Goal: Register for event/course

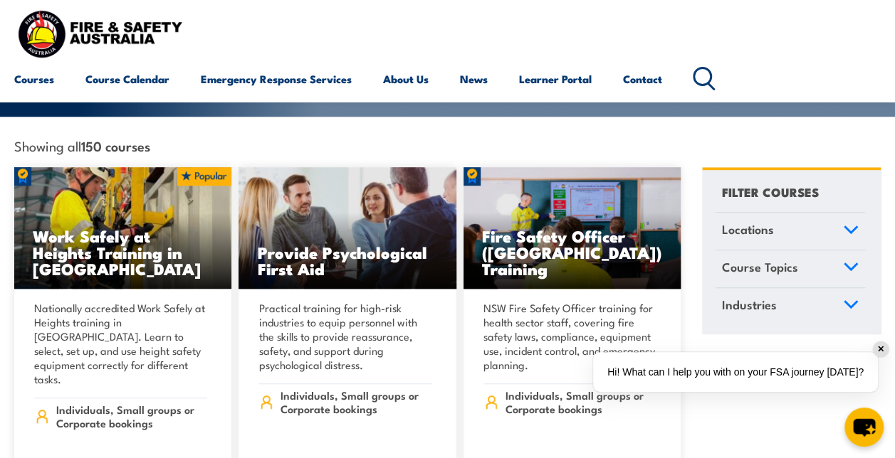
scroll to position [427, 0]
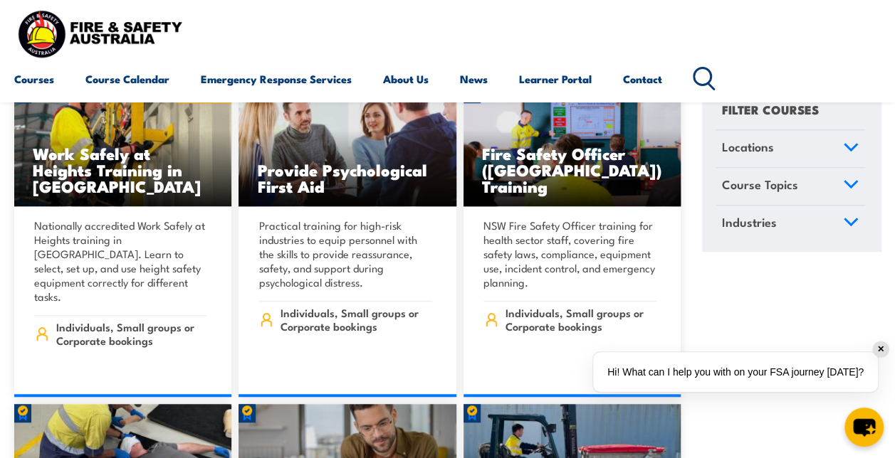
click at [854, 179] on icon at bounding box center [851, 184] width 16 height 10
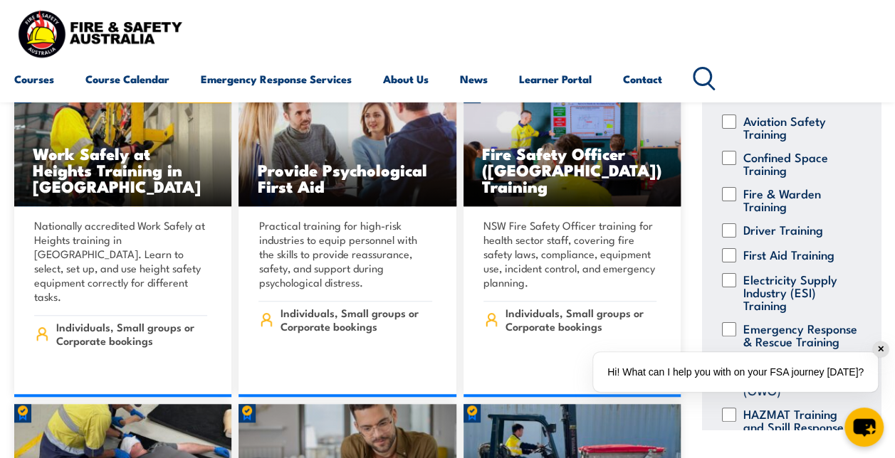
scroll to position [142, 0]
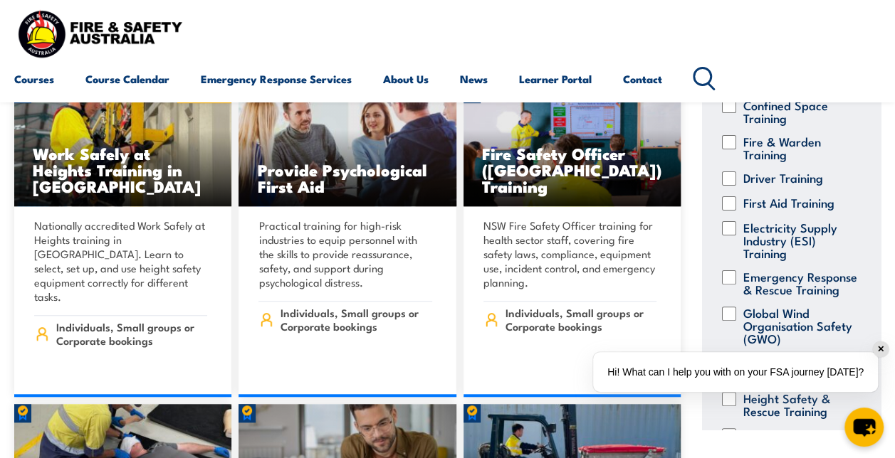
click at [882, 352] on div "✕" at bounding box center [881, 350] width 16 height 16
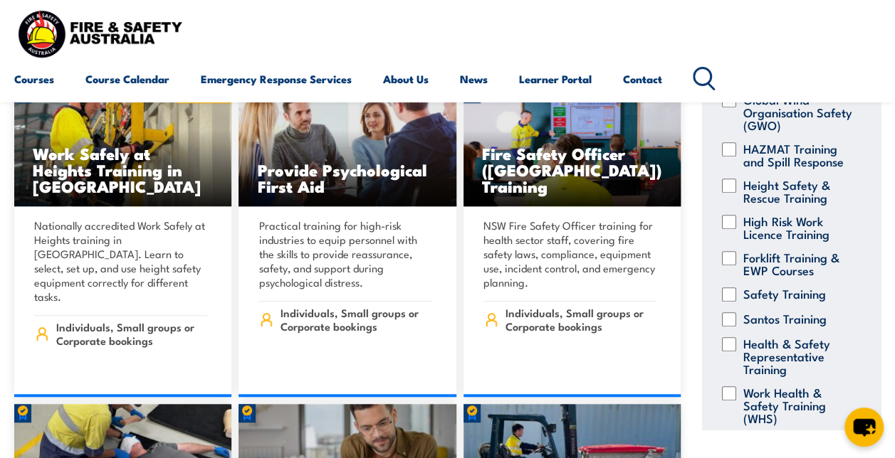
scroll to position [431, 0]
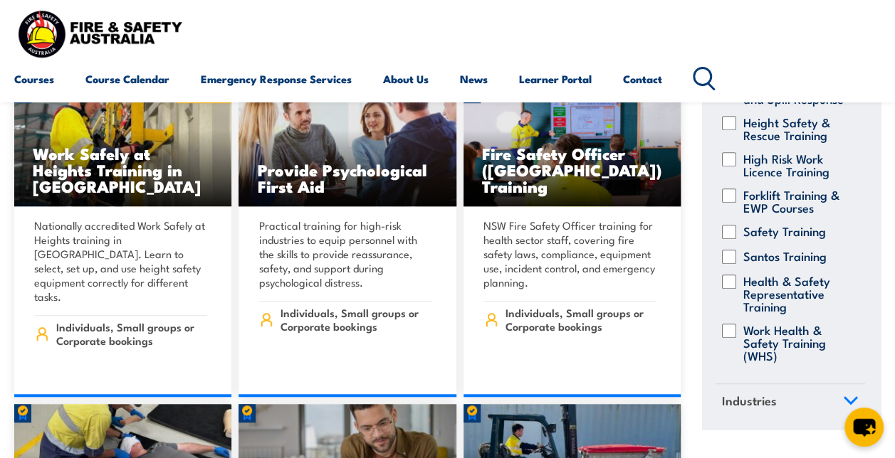
click at [731, 275] on input "Health & Safety Representative Training" at bounding box center [729, 282] width 14 height 14
checkbox input "true"
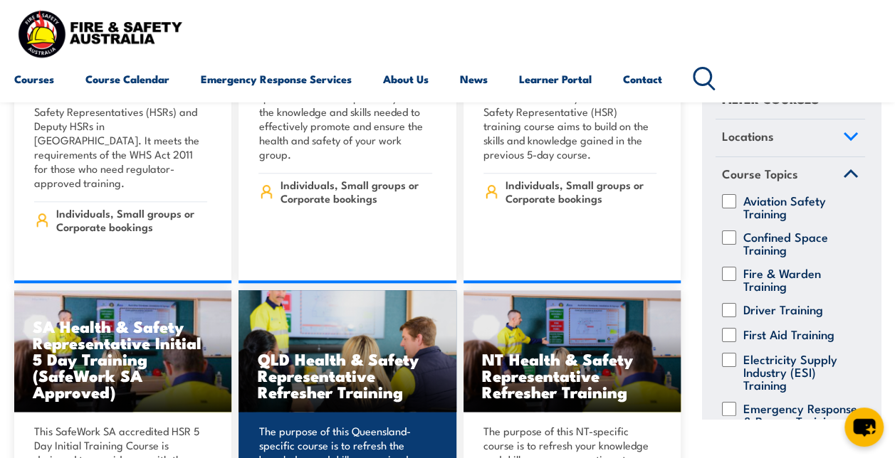
scroll to position [641, 0]
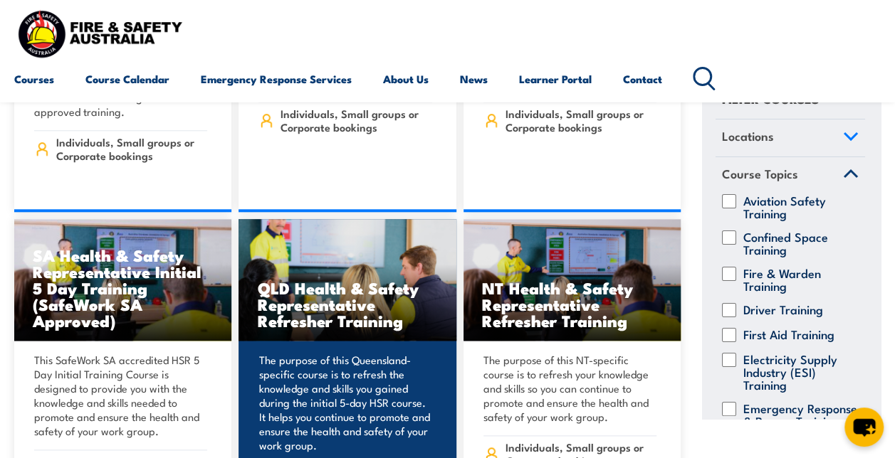
click at [369, 280] on h3 "QLD Health & Safety Representative Refresher Training" at bounding box center [347, 304] width 180 height 49
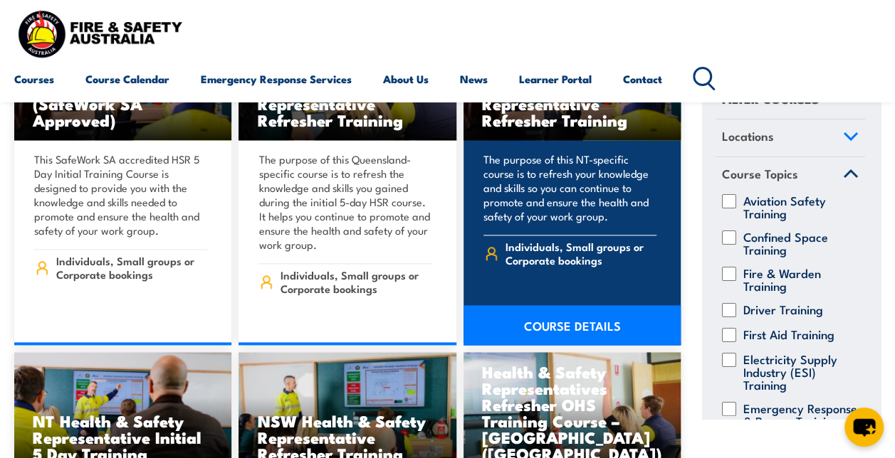
scroll to position [854, 0]
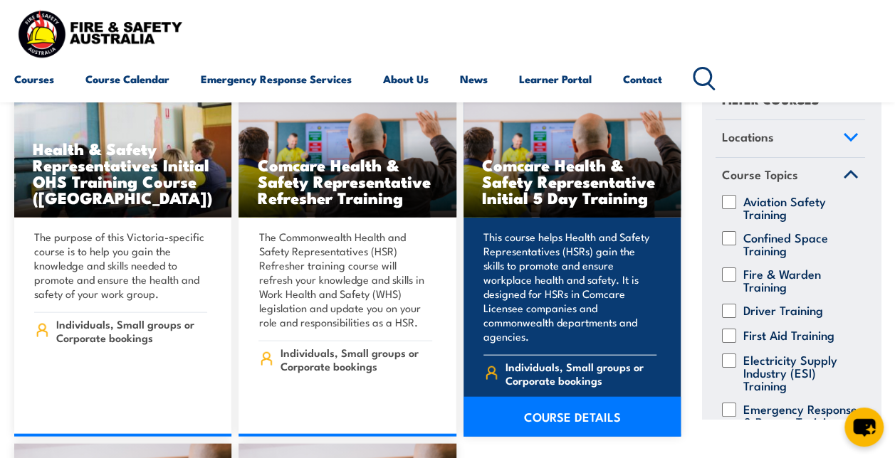
scroll to position [1424, 0]
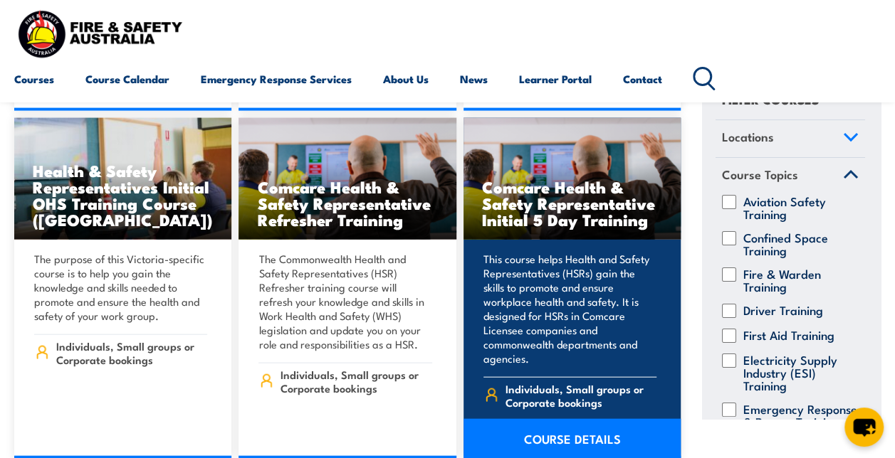
click at [572, 419] on link "COURSE DETAILS" at bounding box center [571, 439] width 217 height 40
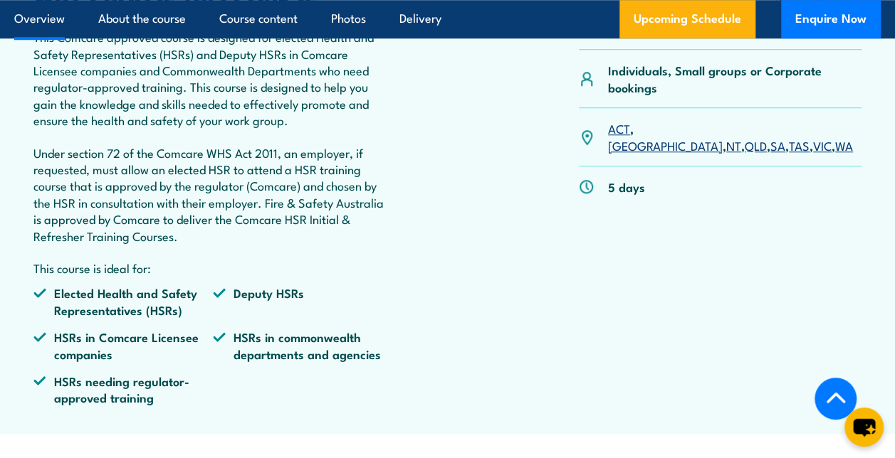
scroll to position [569, 0]
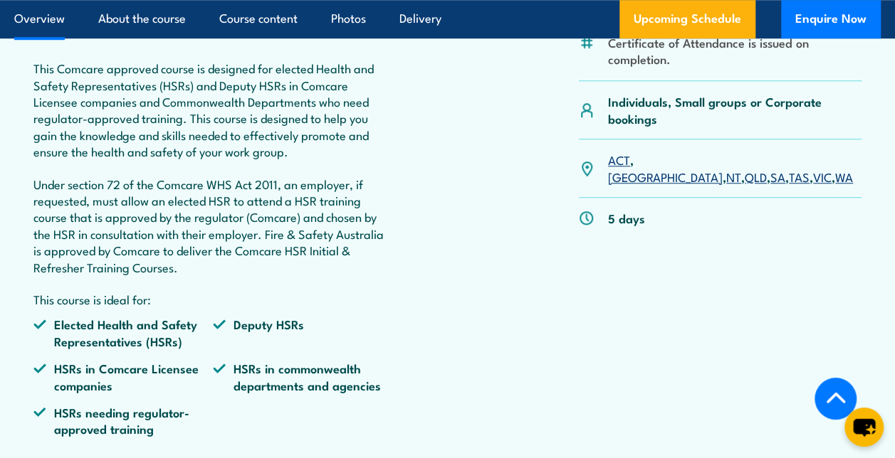
click at [745, 168] on link "QLD" at bounding box center [756, 176] width 22 height 17
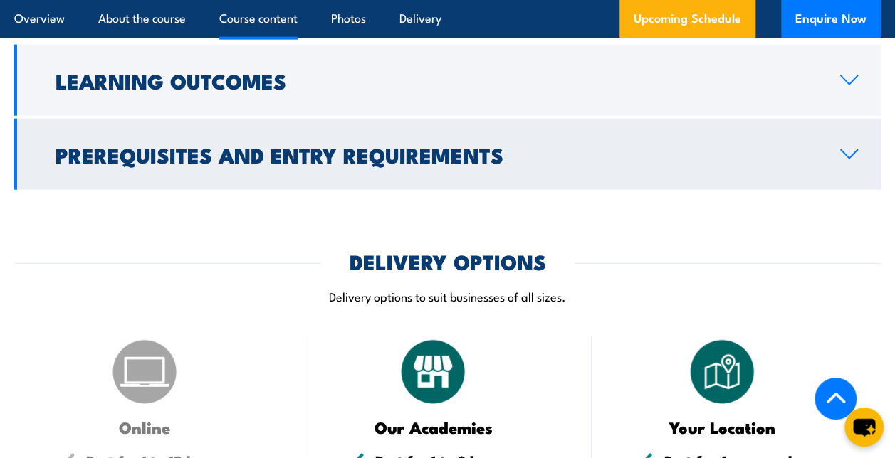
scroll to position [1424, 0]
